Goal: Task Accomplishment & Management: Manage account settings

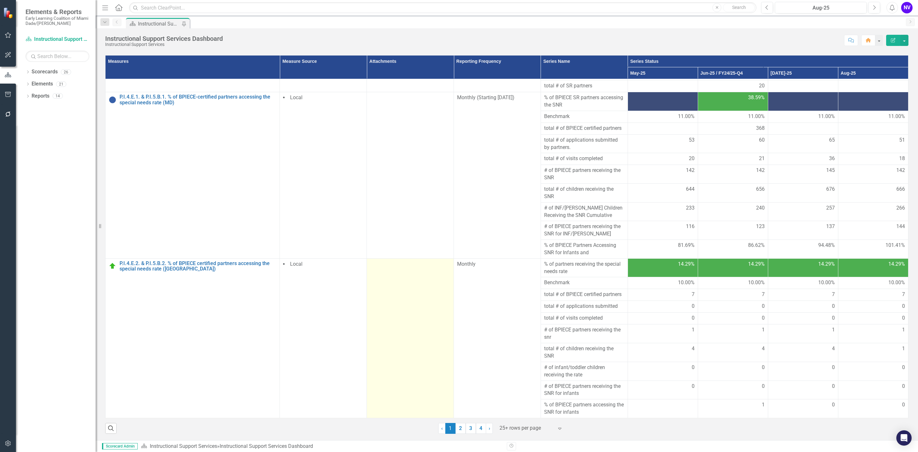
scroll to position [59, 0]
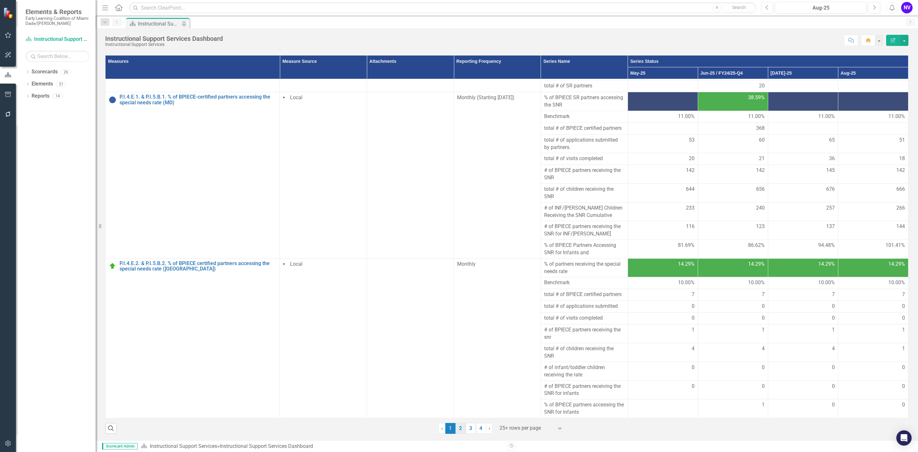
click at [457, 428] on link "2" at bounding box center [460, 428] width 10 height 11
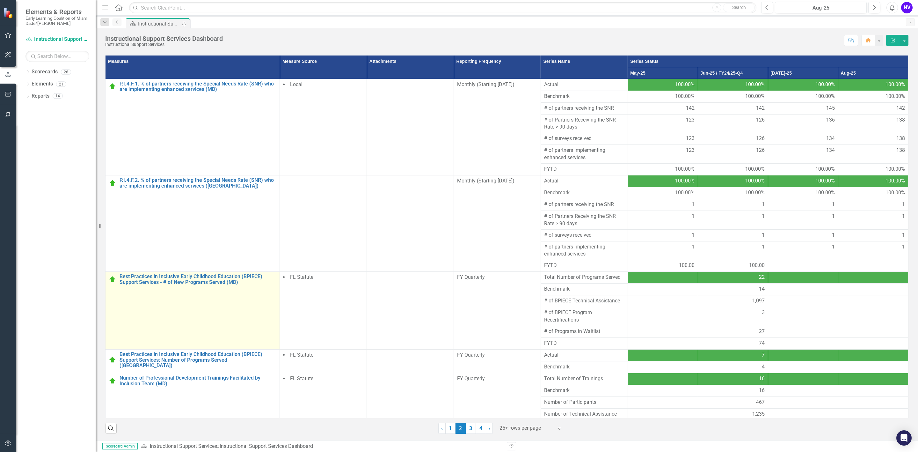
scroll to position [25, 0]
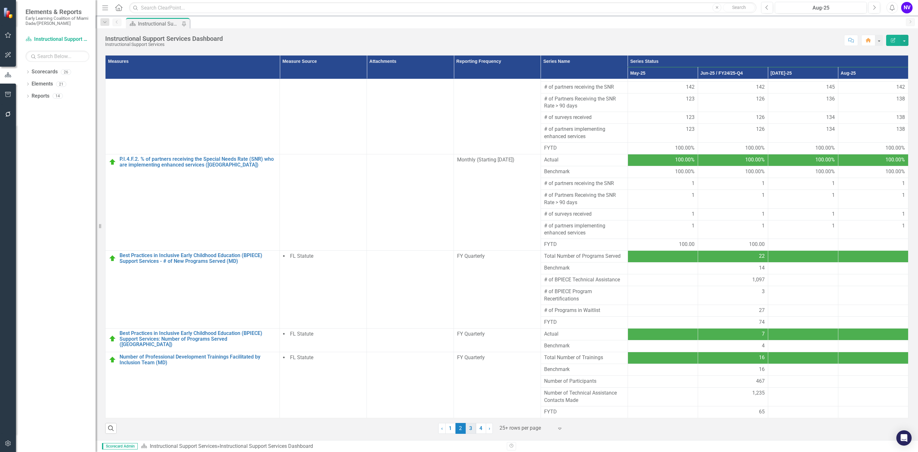
click at [470, 429] on link "3" at bounding box center [471, 428] width 10 height 11
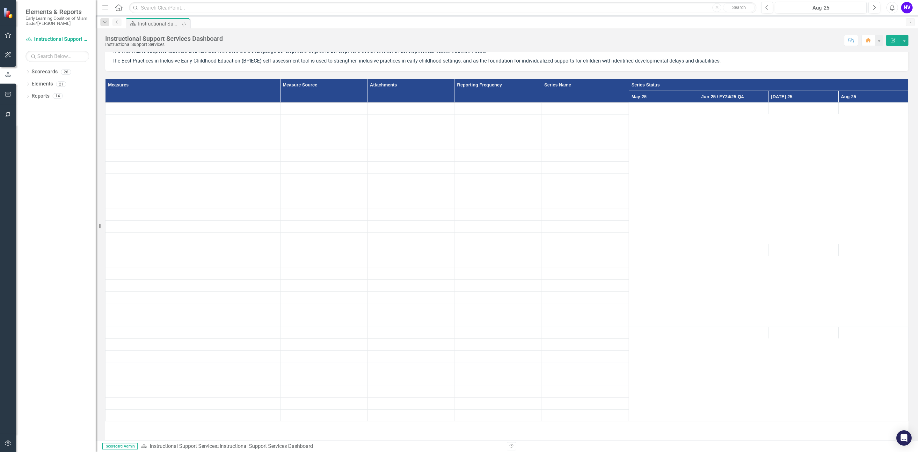
scroll to position [59, 0]
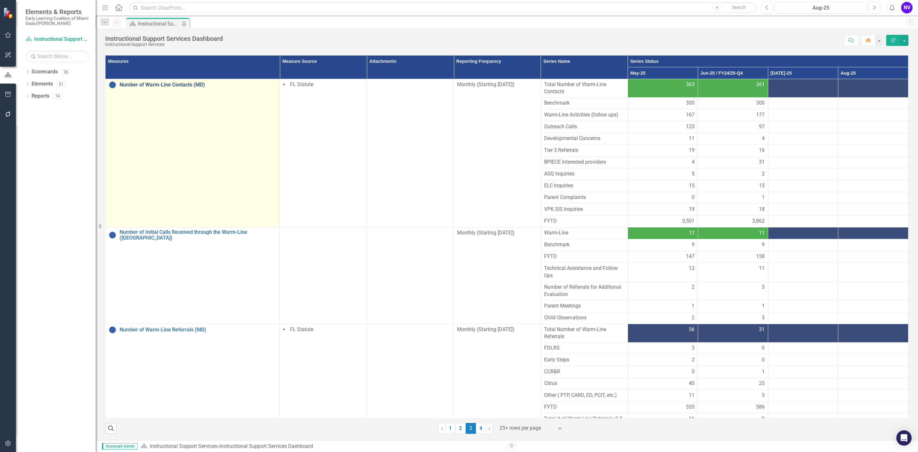
click at [191, 82] on link "Number of Warm-Line Contacts (MD)" at bounding box center [198, 85] width 157 height 6
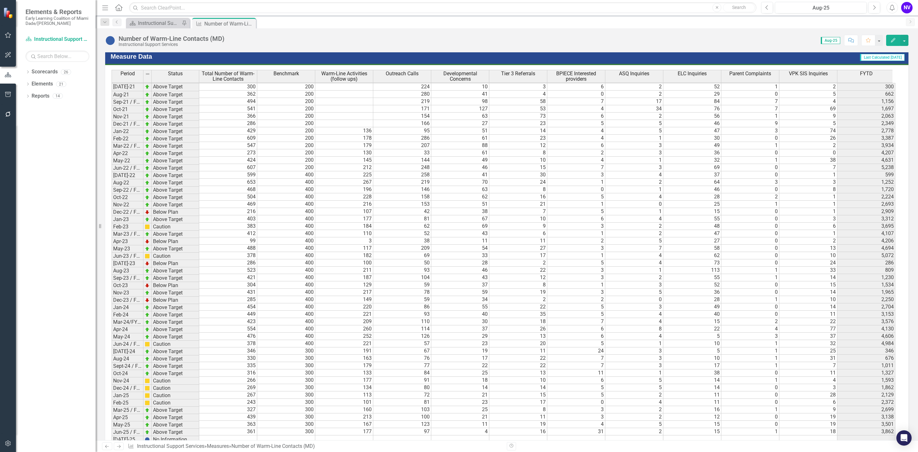
scroll to position [687, 0]
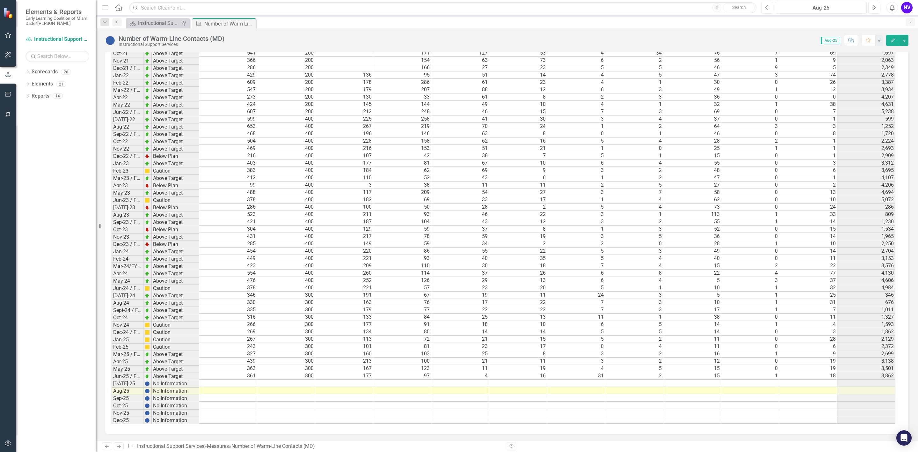
click at [239, 379] on td at bounding box center [228, 382] width 58 height 7
click at [245, 381] on td at bounding box center [228, 382] width 58 height 7
click at [246, 379] on td at bounding box center [228, 382] width 58 height 7
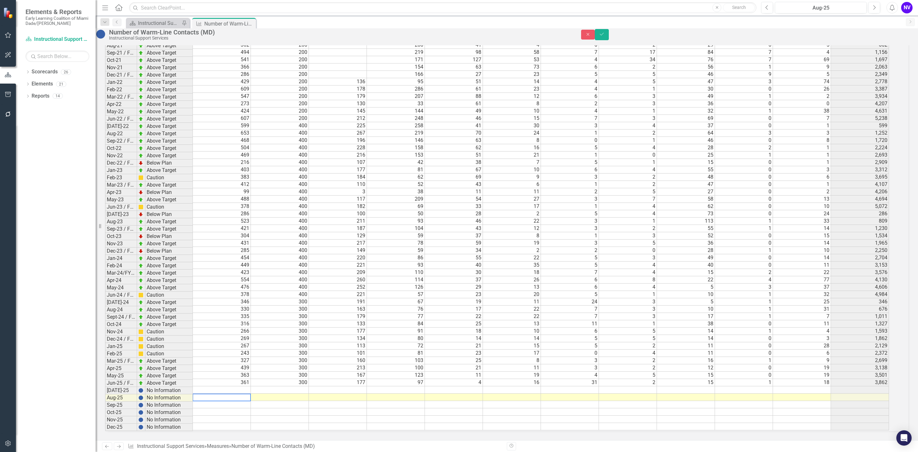
scroll to position [8, 0]
click at [234, 385] on textarea at bounding box center [222, 389] width 58 height 8
type textarea "434"
type textarea "300"
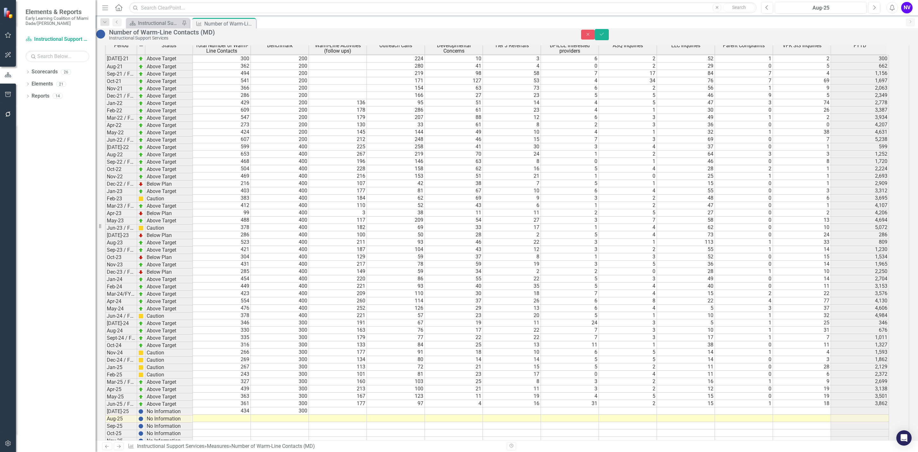
scroll to position [642, 0]
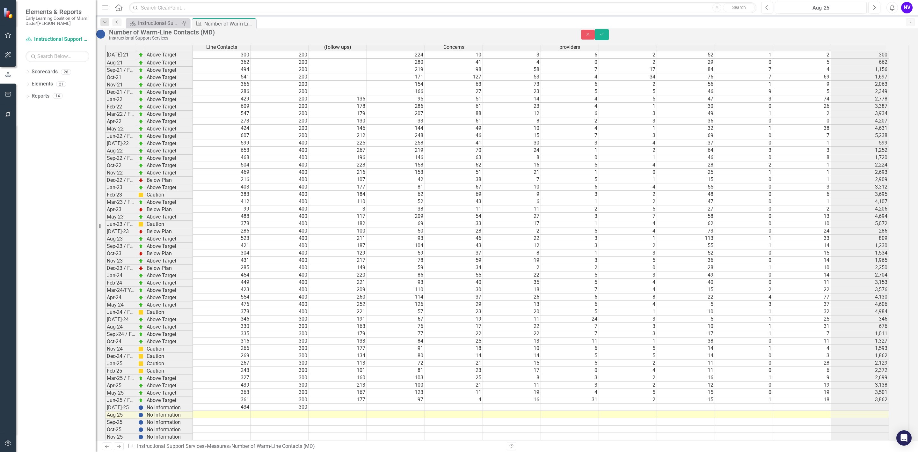
click at [357, 411] on td at bounding box center [338, 406] width 58 height 7
click at [359, 411] on td at bounding box center [338, 406] width 58 height 7
type textarea "233"
type textarea "92"
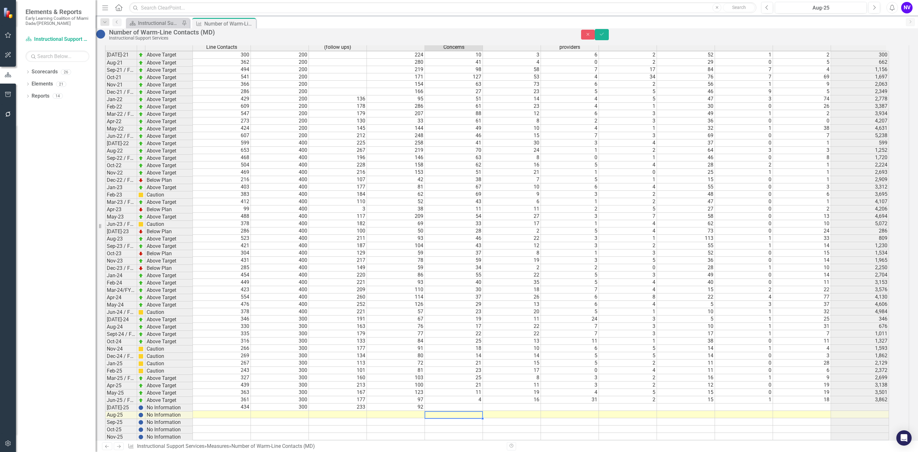
type textarea "19"
type textarea "11"
type textarea "2"
type textarea "5"
type textarea "12"
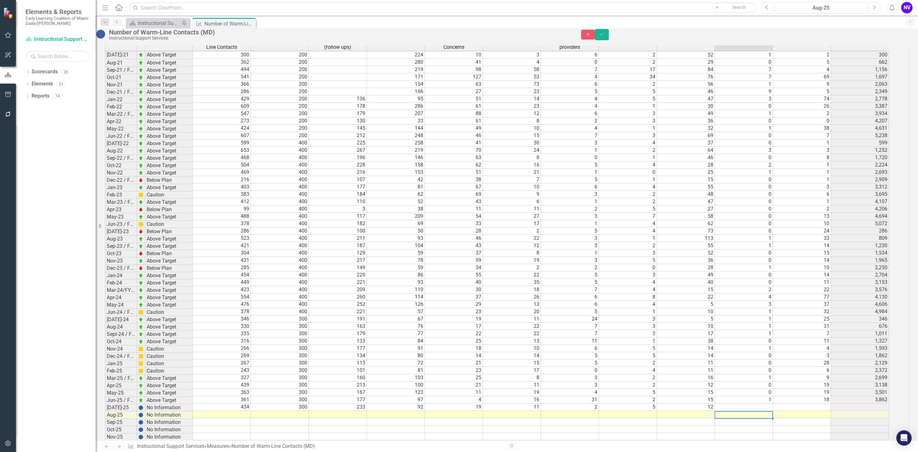
type textarea "1"
type textarea "59"
click at [609, 39] on button "Save" at bounding box center [602, 34] width 14 height 11
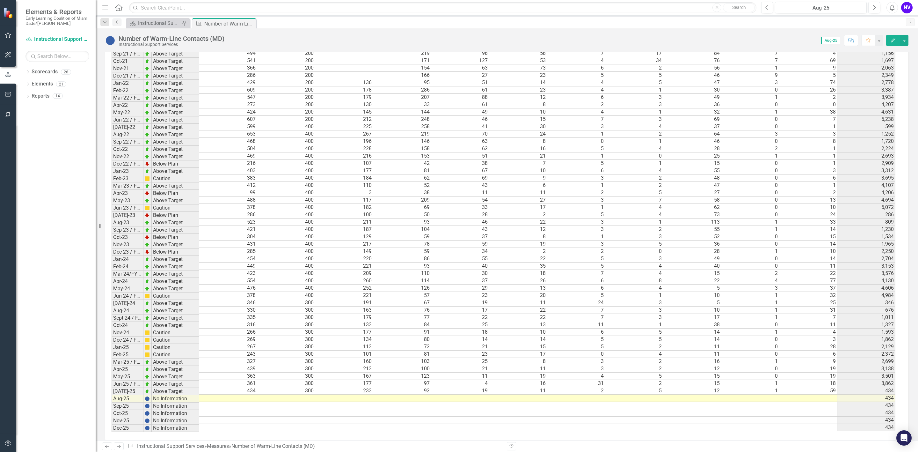
scroll to position [687, 0]
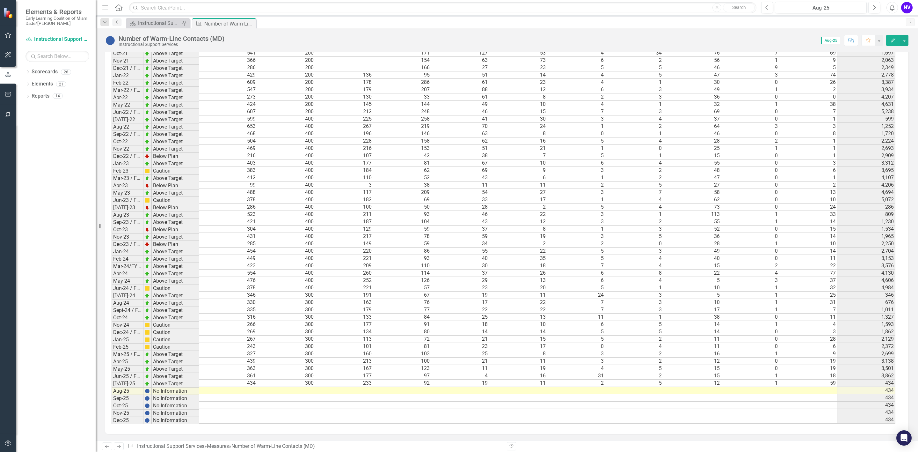
click at [236, 392] on td at bounding box center [228, 390] width 58 height 7
click at [238, 393] on td at bounding box center [228, 390] width 58 height 7
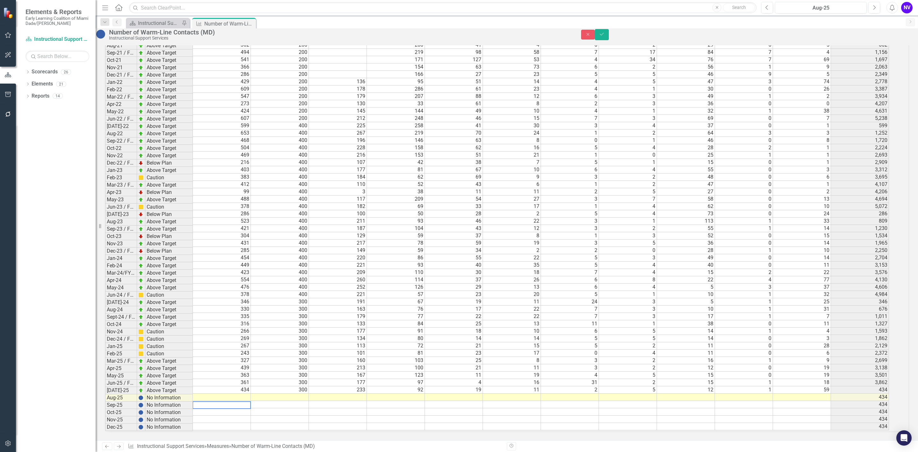
scroll to position [687, 0]
click at [241, 401] on textarea at bounding box center [222, 405] width 58 height 8
type textarea "265"
type textarea "300"
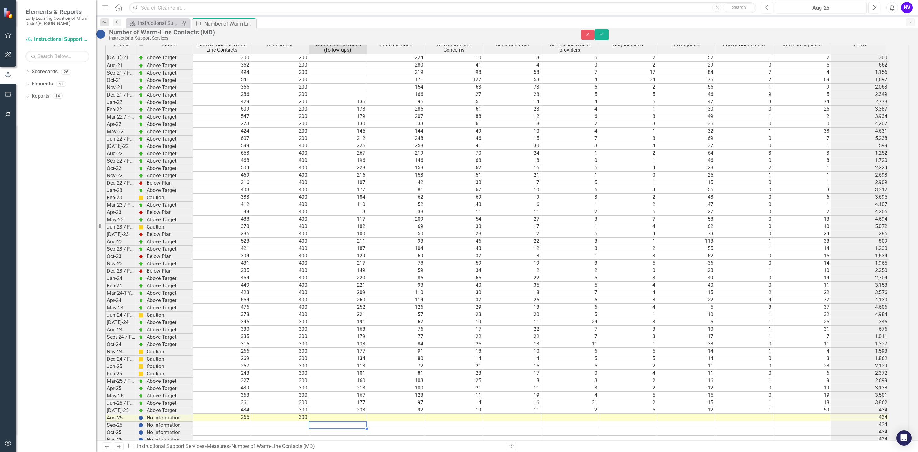
scroll to position [8, 0]
click at [359, 421] on td at bounding box center [338, 416] width 58 height 7
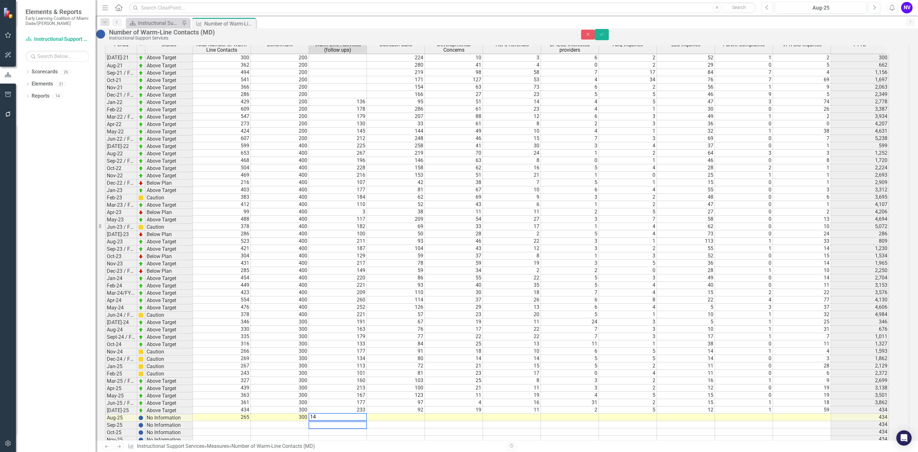
type textarea "147"
type textarea "62"
type textarea "9"
type textarea "11"
type textarea "1"
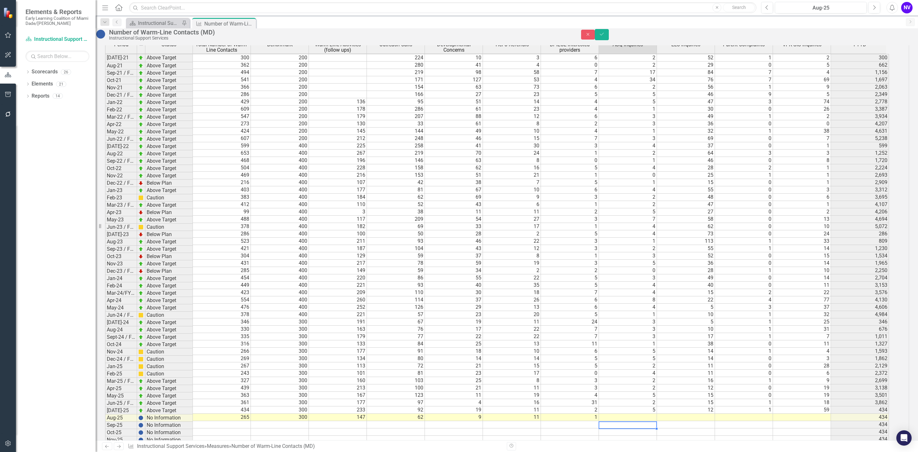
type textarea "1"
type textarea "12"
type textarea "0"
type textarea "22"
click at [604, 35] on icon "submit" at bounding box center [602, 34] width 4 height 3
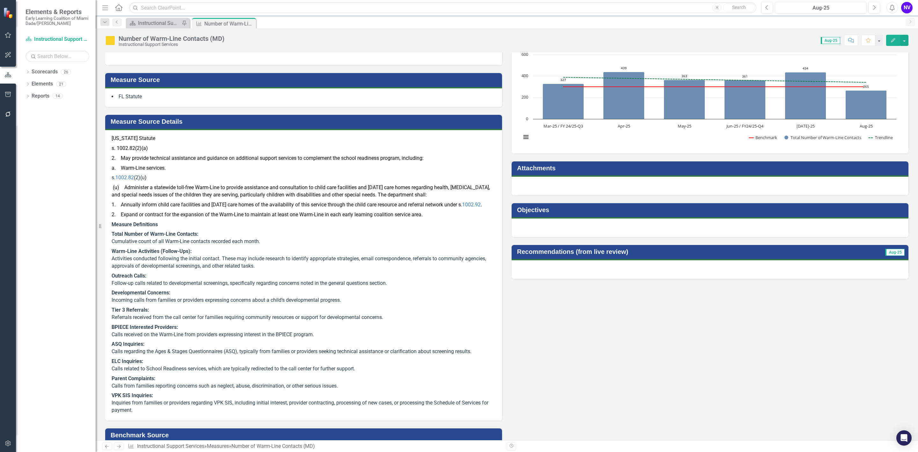
scroll to position [0, 0]
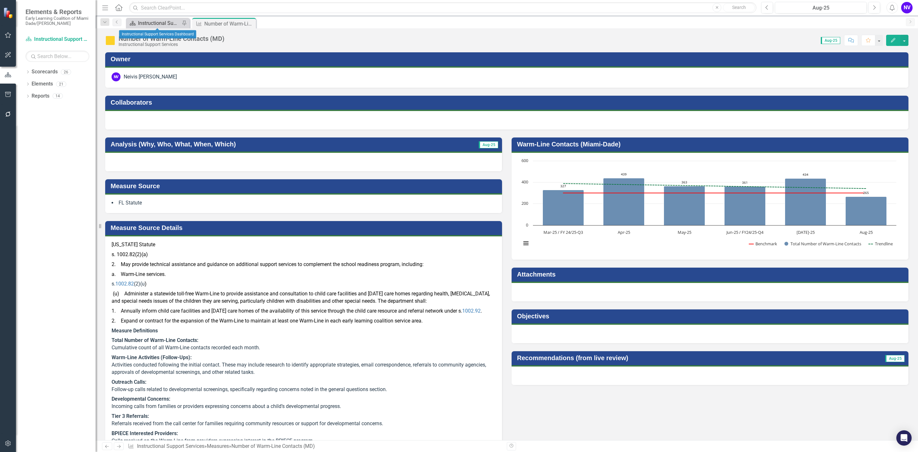
click at [154, 25] on div "Instructional Support Services Dashboard" at bounding box center [159, 23] width 42 height 8
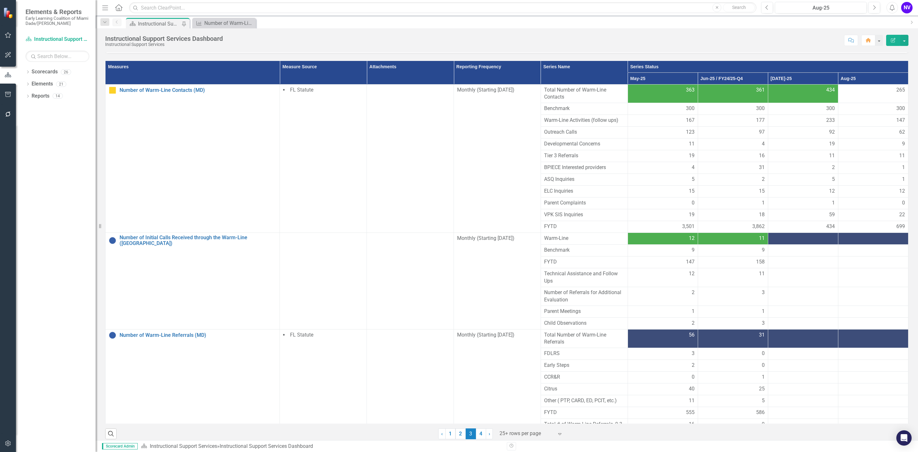
scroll to position [59, 0]
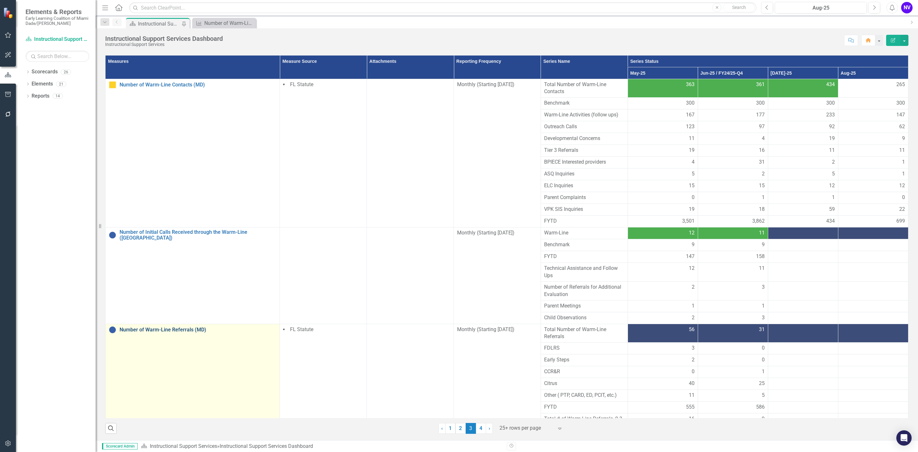
click at [169, 331] on link "Number of Warm-Line Referrals (MD)" at bounding box center [198, 330] width 157 height 6
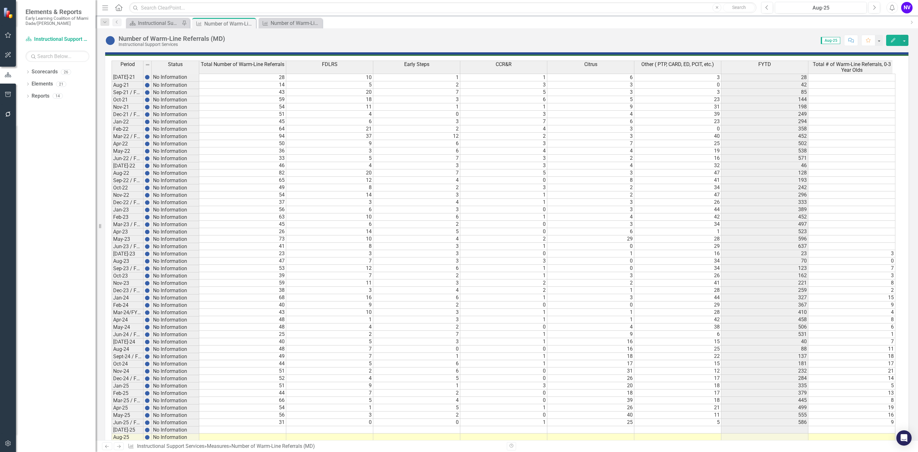
scroll to position [557, 0]
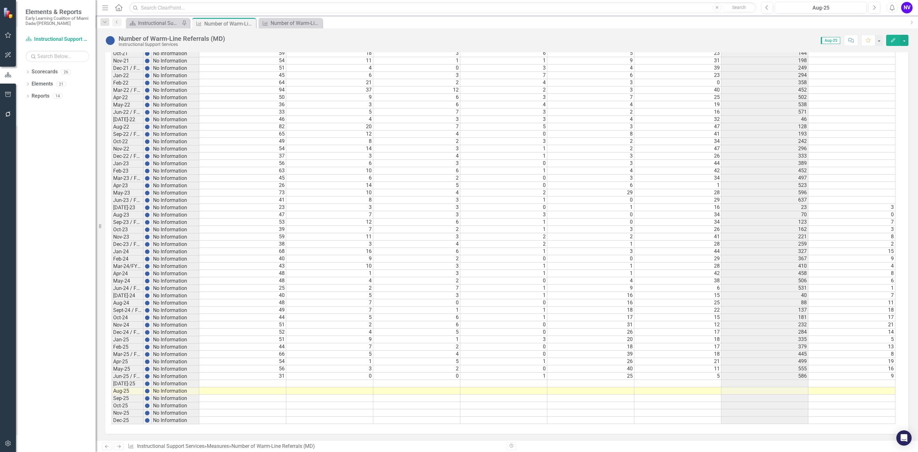
click at [262, 385] on td at bounding box center [242, 383] width 87 height 7
click at [269, 390] on td at bounding box center [242, 390] width 87 height 7
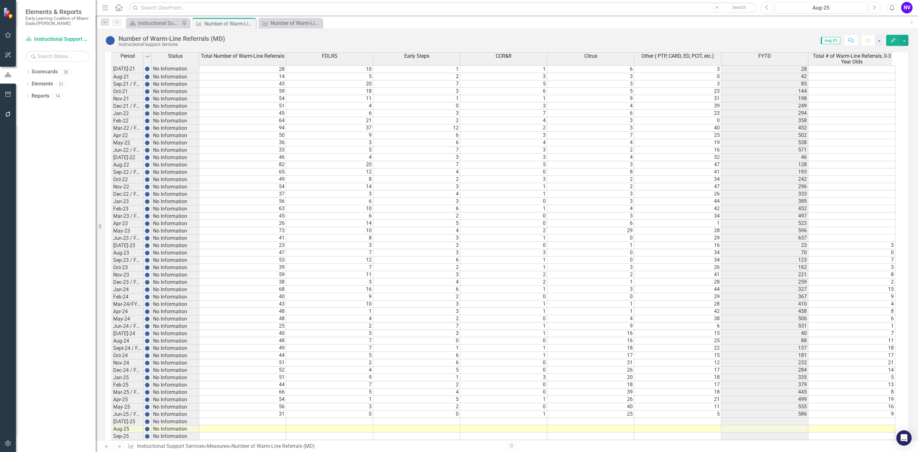
scroll to position [515, 0]
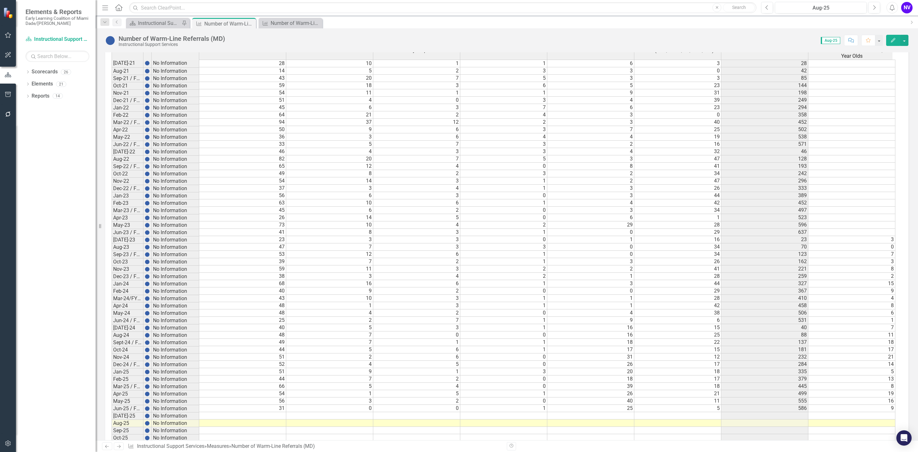
click at [280, 426] on td at bounding box center [242, 422] width 87 height 7
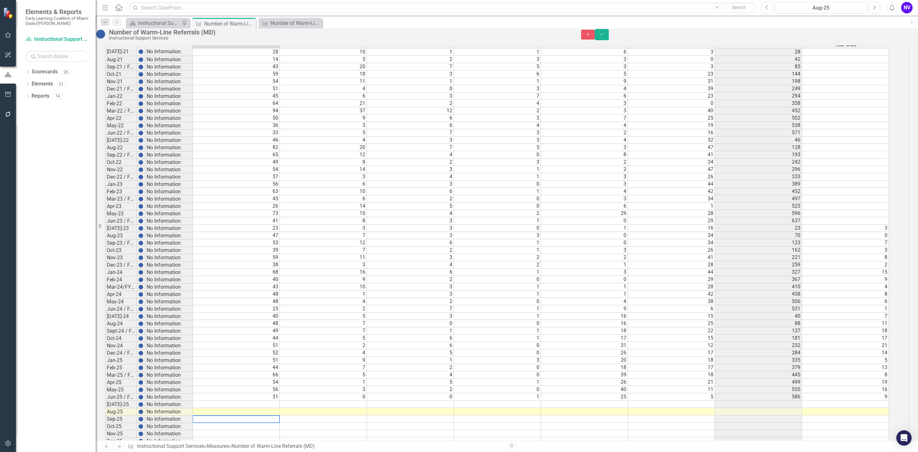
click at [280, 423] on textarea at bounding box center [236, 419] width 87 height 8
type textarea "25"
type textarea "4"
type textarea "0"
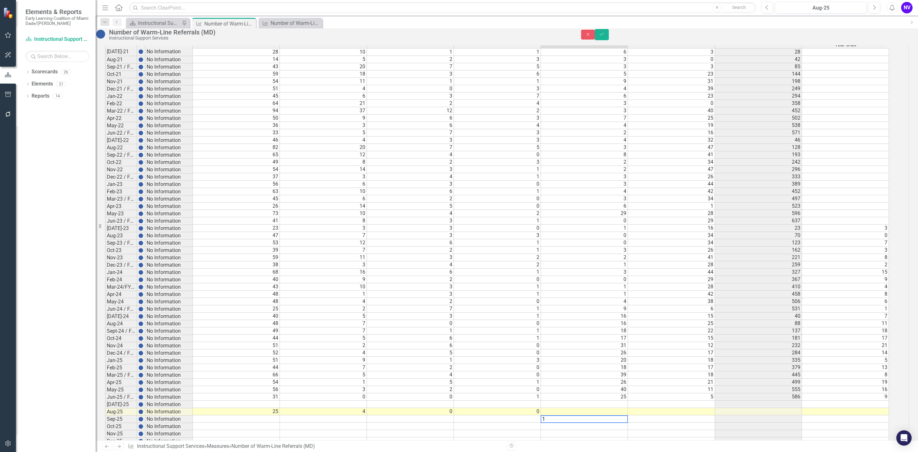
type textarea "13"
type textarea "8"
click at [605, 36] on icon "Save" at bounding box center [602, 34] width 6 height 4
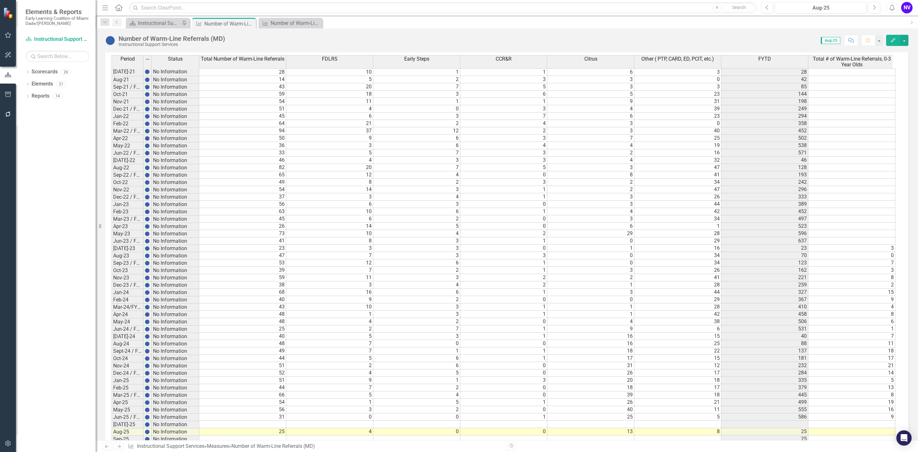
scroll to position [509, 0]
click at [278, 425] on td at bounding box center [242, 421] width 87 height 7
click at [279, 425] on td at bounding box center [242, 421] width 87 height 7
click at [279, 433] on textarea at bounding box center [242, 429] width 87 height 8
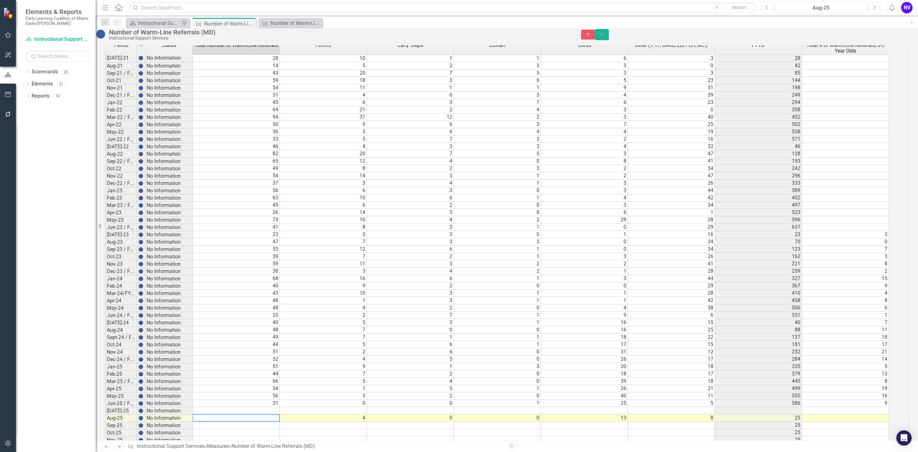
click at [279, 421] on textarea at bounding box center [236, 418] width 87 height 8
type textarea "36"
type textarea "2"
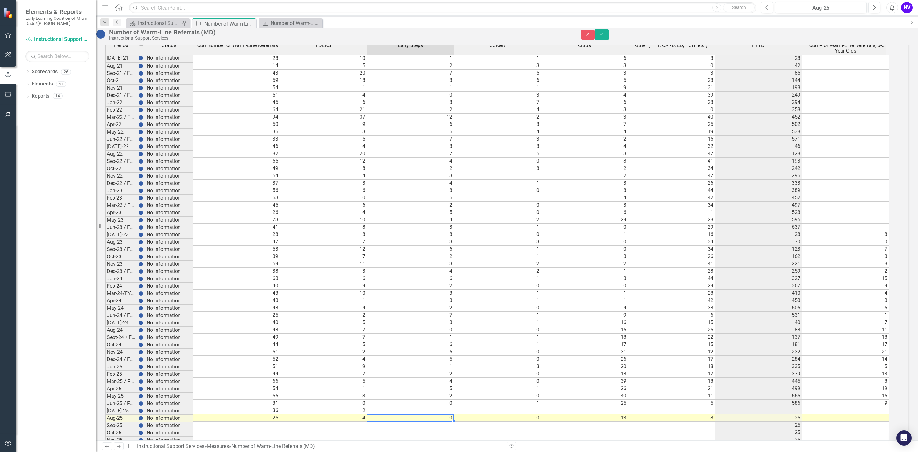
type textarea "1"
type textarea "2"
type textarea "22"
type textarea "9"
click at [454, 249] on tbody "[DATE]-21 No Information 28 10 1 1 6 3 [DATE]-21 No Information 14 5 2 3 3 0 42…" at bounding box center [497, 253] width 784 height 396
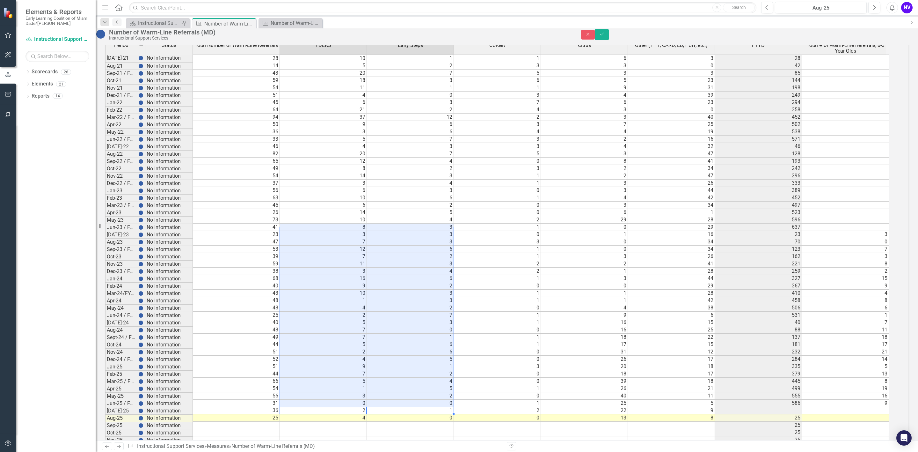
click at [914, 37] on div "Close Save" at bounding box center [749, 34] width 347 height 11
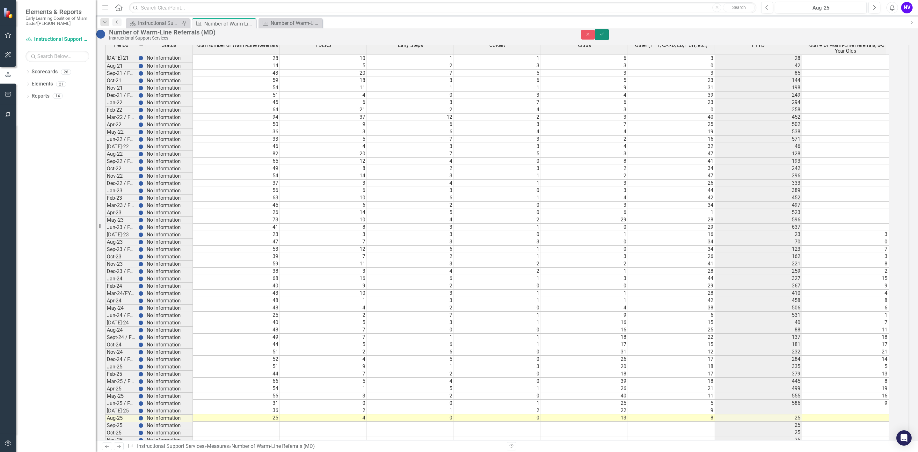
click at [609, 37] on button "Save" at bounding box center [602, 34] width 14 height 11
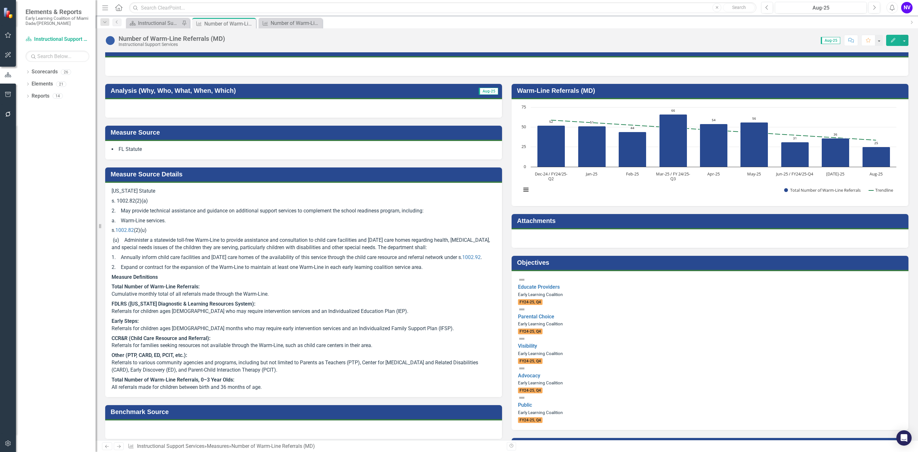
scroll to position [0, 0]
